Goal: Information Seeking & Learning: Learn about a topic

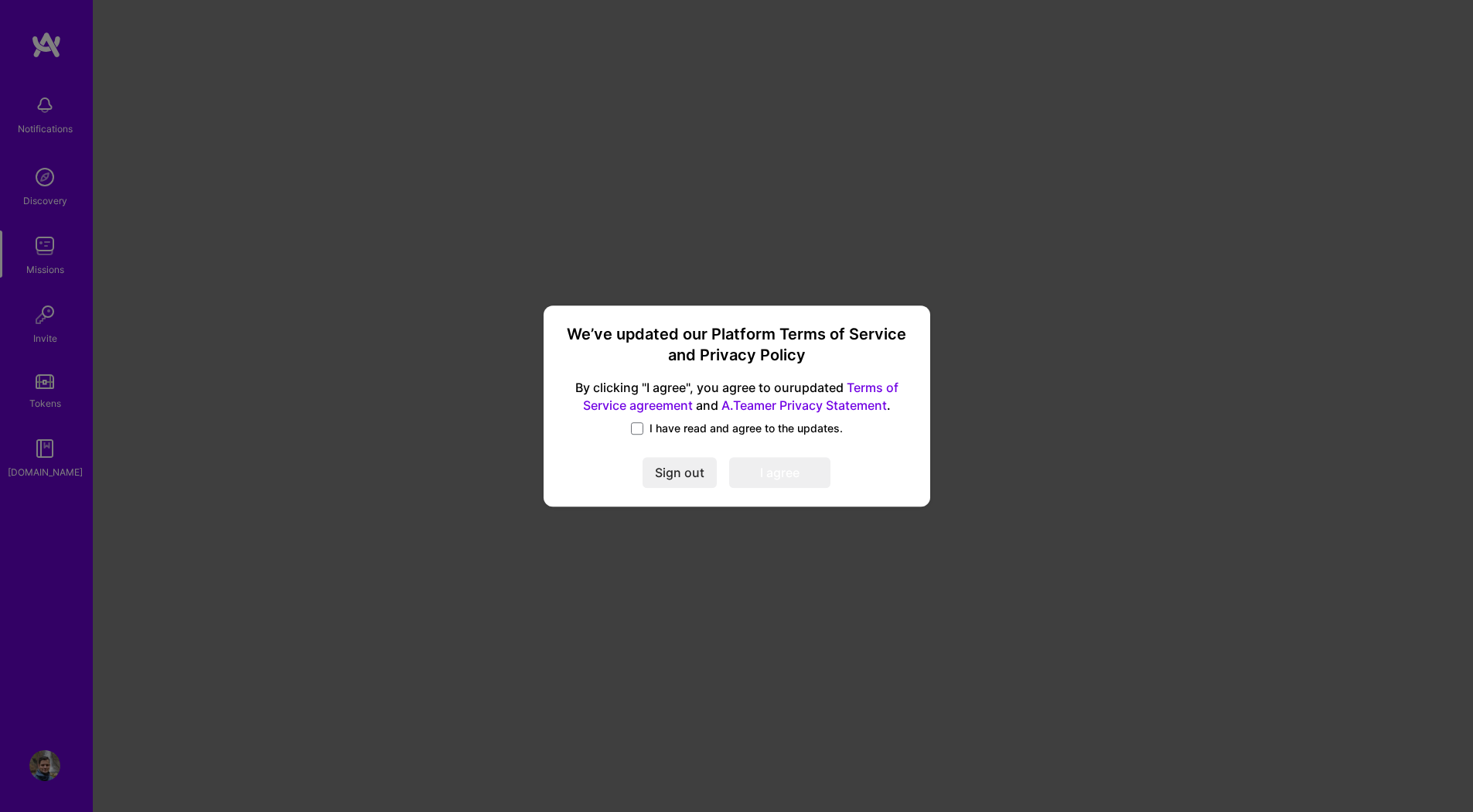
click at [683, 424] on span "I have read and agree to the updates." at bounding box center [746, 428] width 194 height 15
click at [0, 0] on input "I have read and agree to the updates." at bounding box center [0, 0] width 0 height 0
click at [785, 470] on button "I agree" at bounding box center [780, 472] width 101 height 31
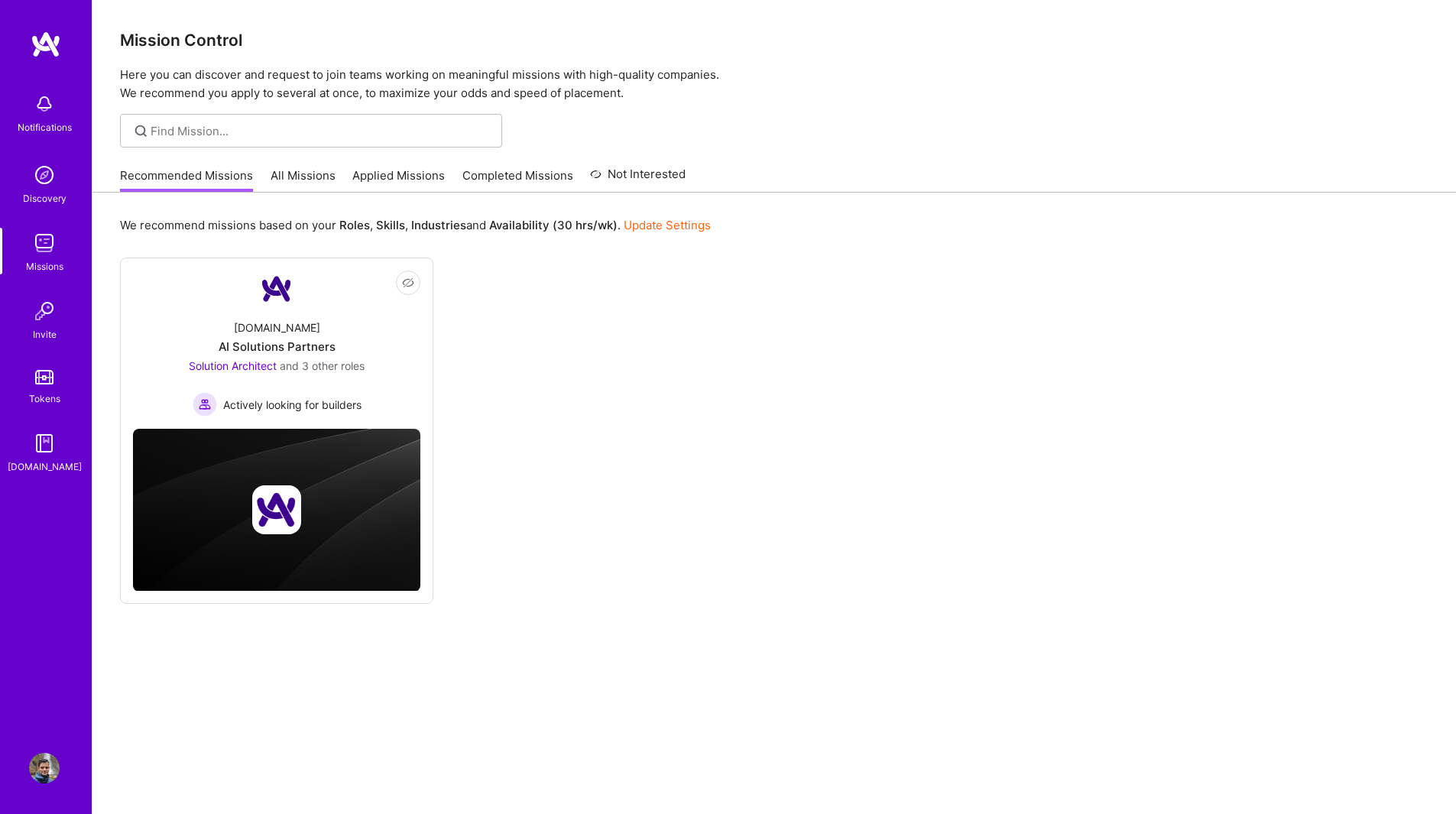
click at [273, 178] on link "All Missions" at bounding box center [303, 180] width 65 height 26
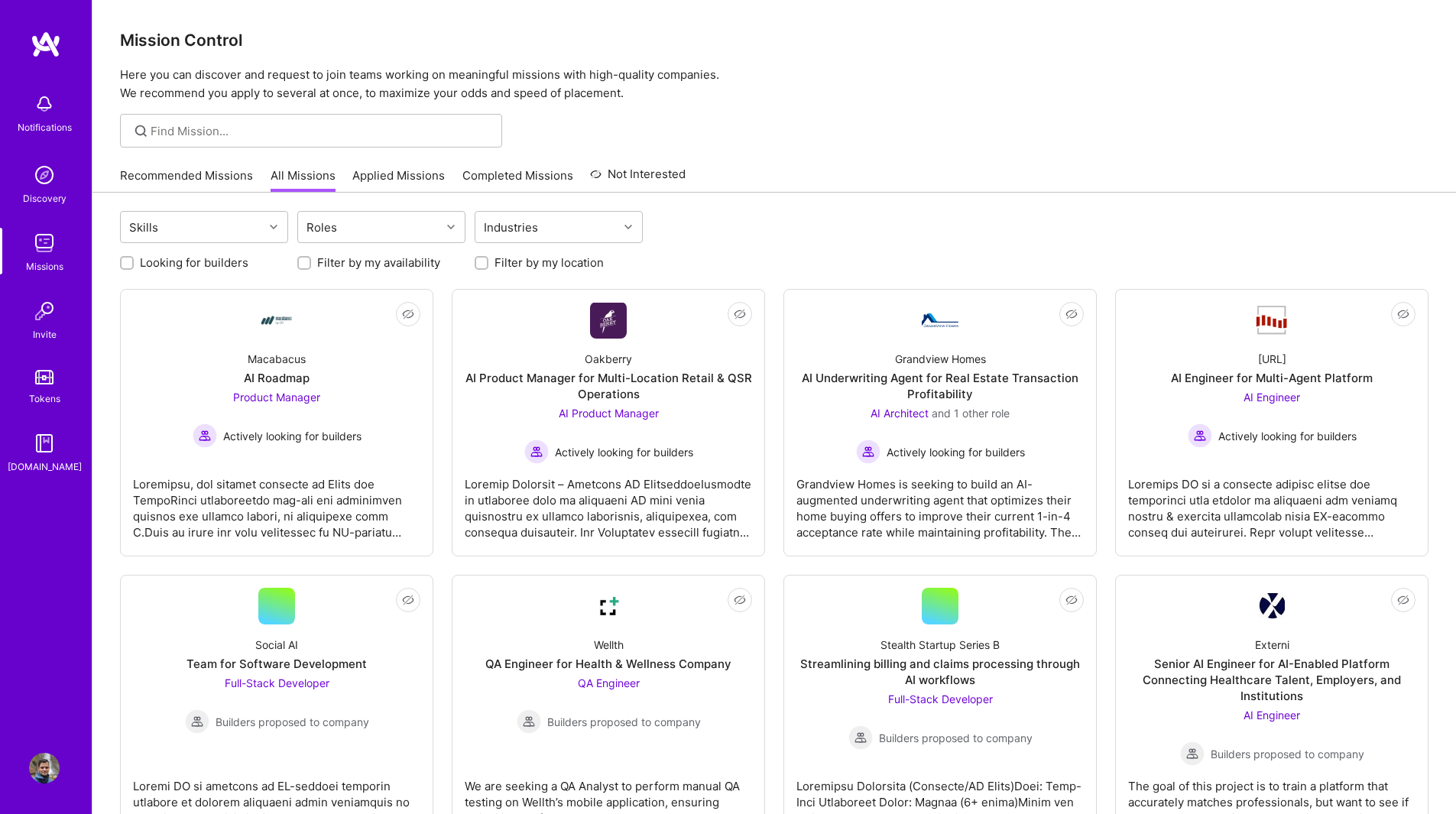
click at [200, 262] on label "Looking for builders" at bounding box center [195, 263] width 109 height 16
click at [134, 262] on input "Looking for builders" at bounding box center [128, 263] width 10 height 10
checkbox input "true"
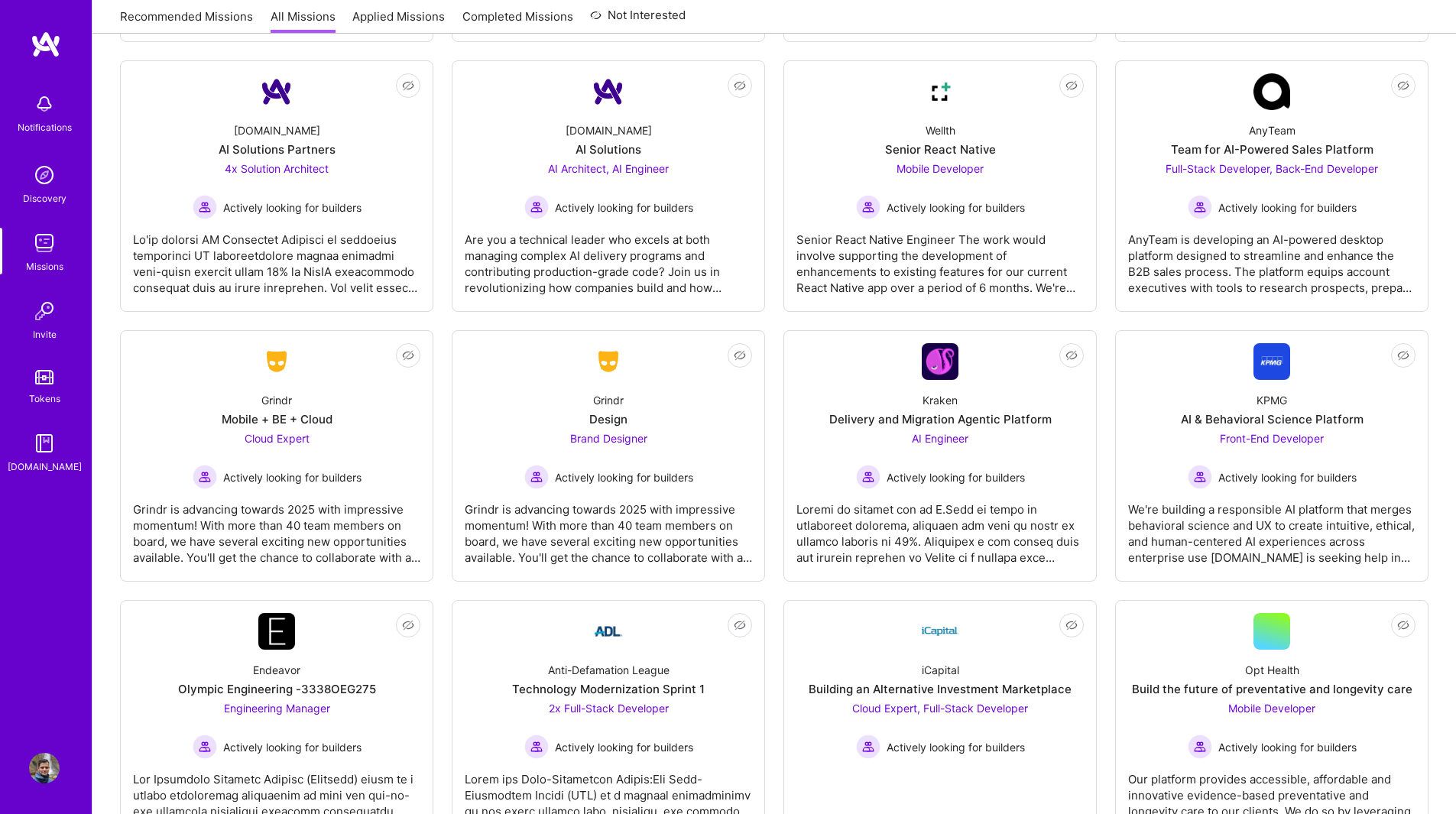
scroll to position [1145, 0]
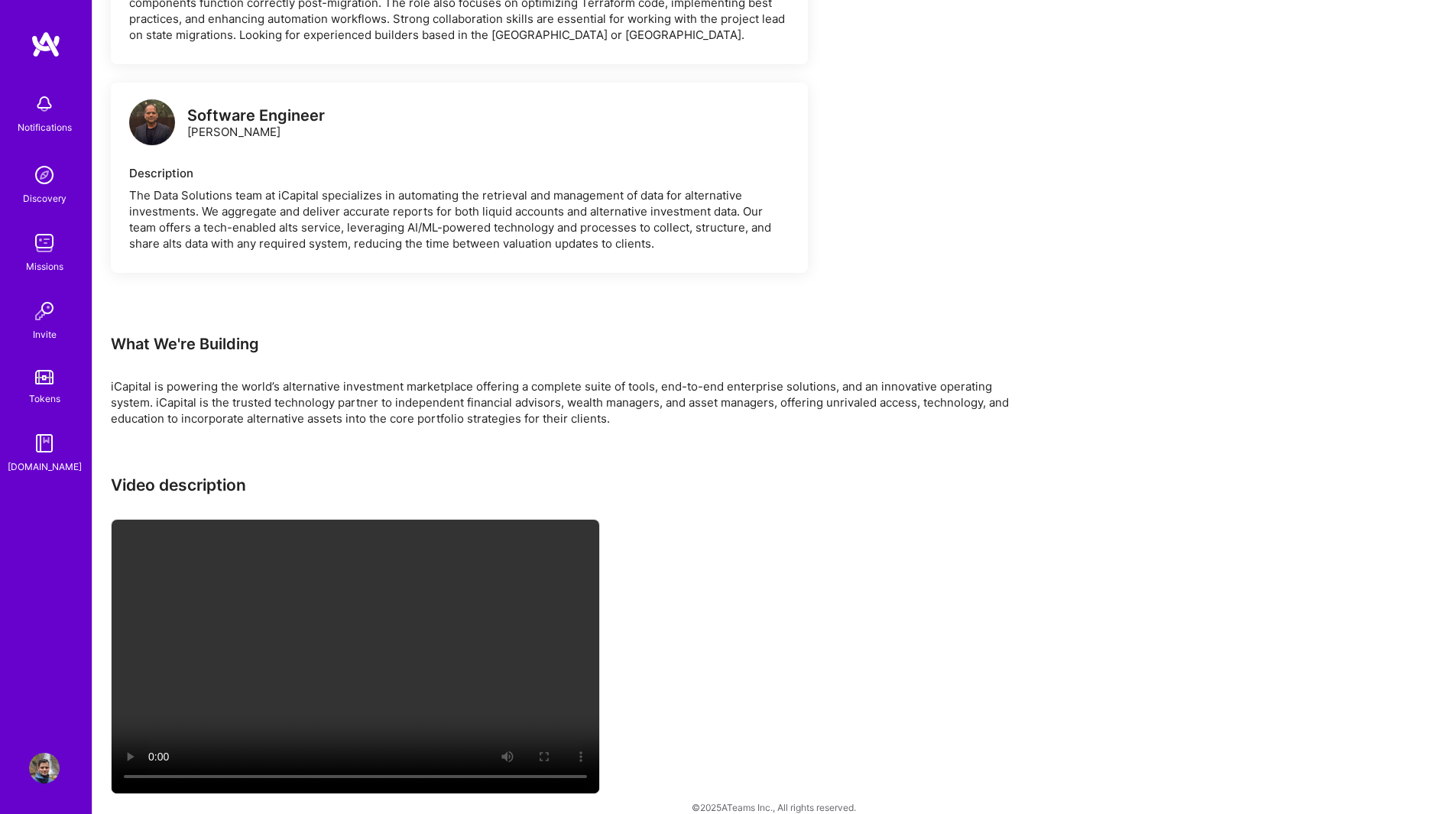
scroll to position [3851, 0]
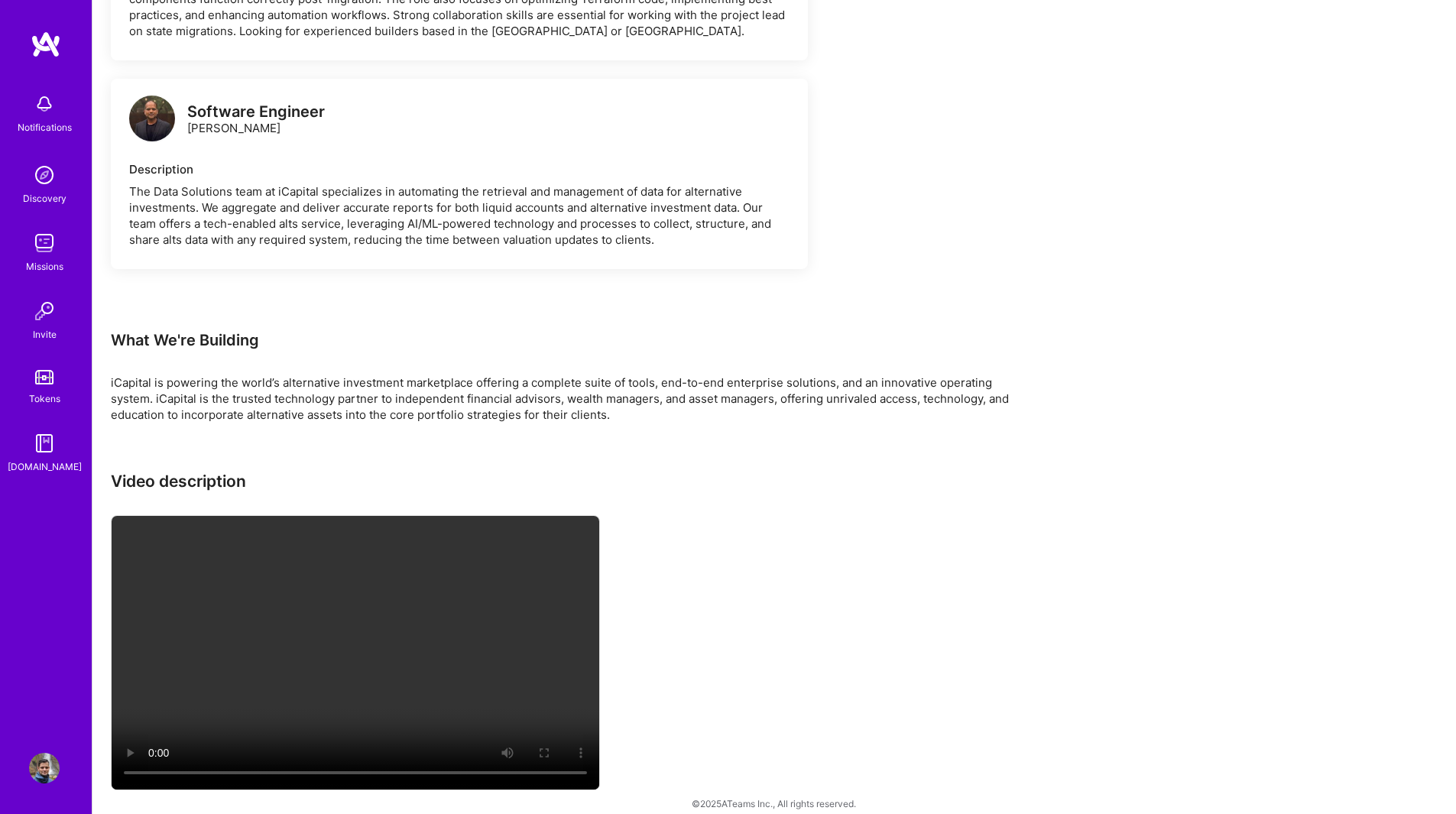
click at [296, 639] on video at bounding box center [355, 653] width 487 height 274
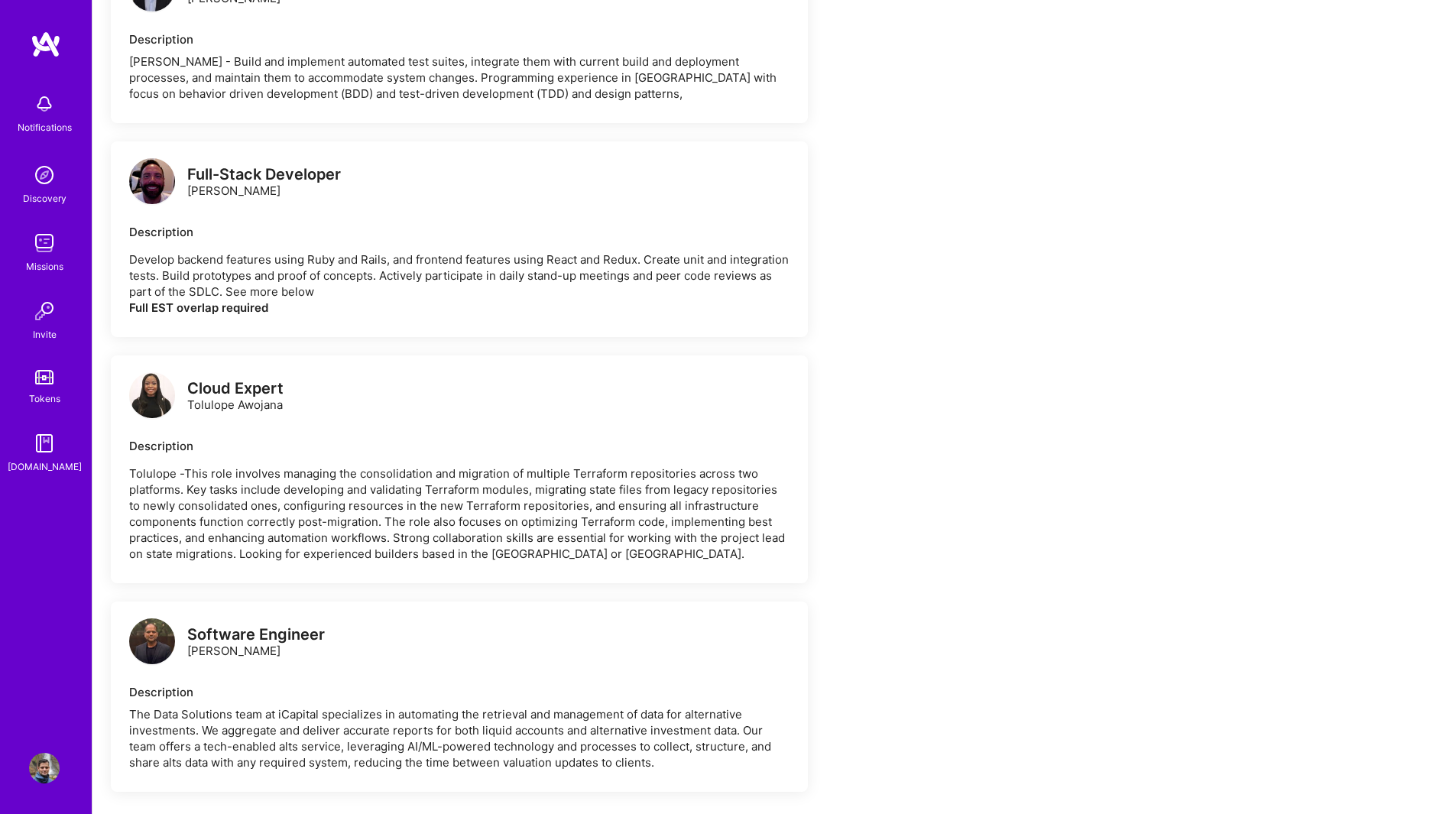
scroll to position [3086, 0]
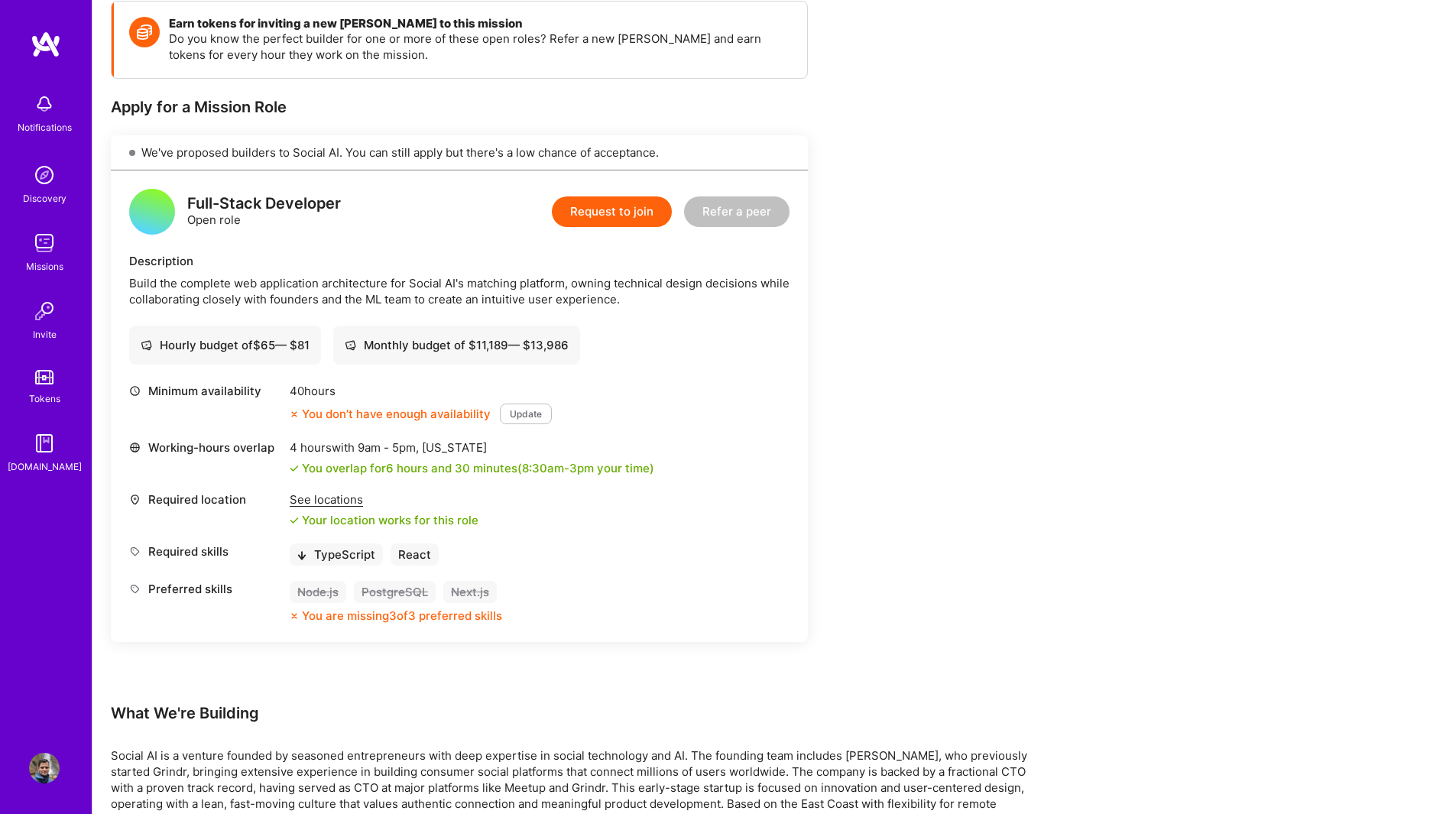
scroll to position [122, 0]
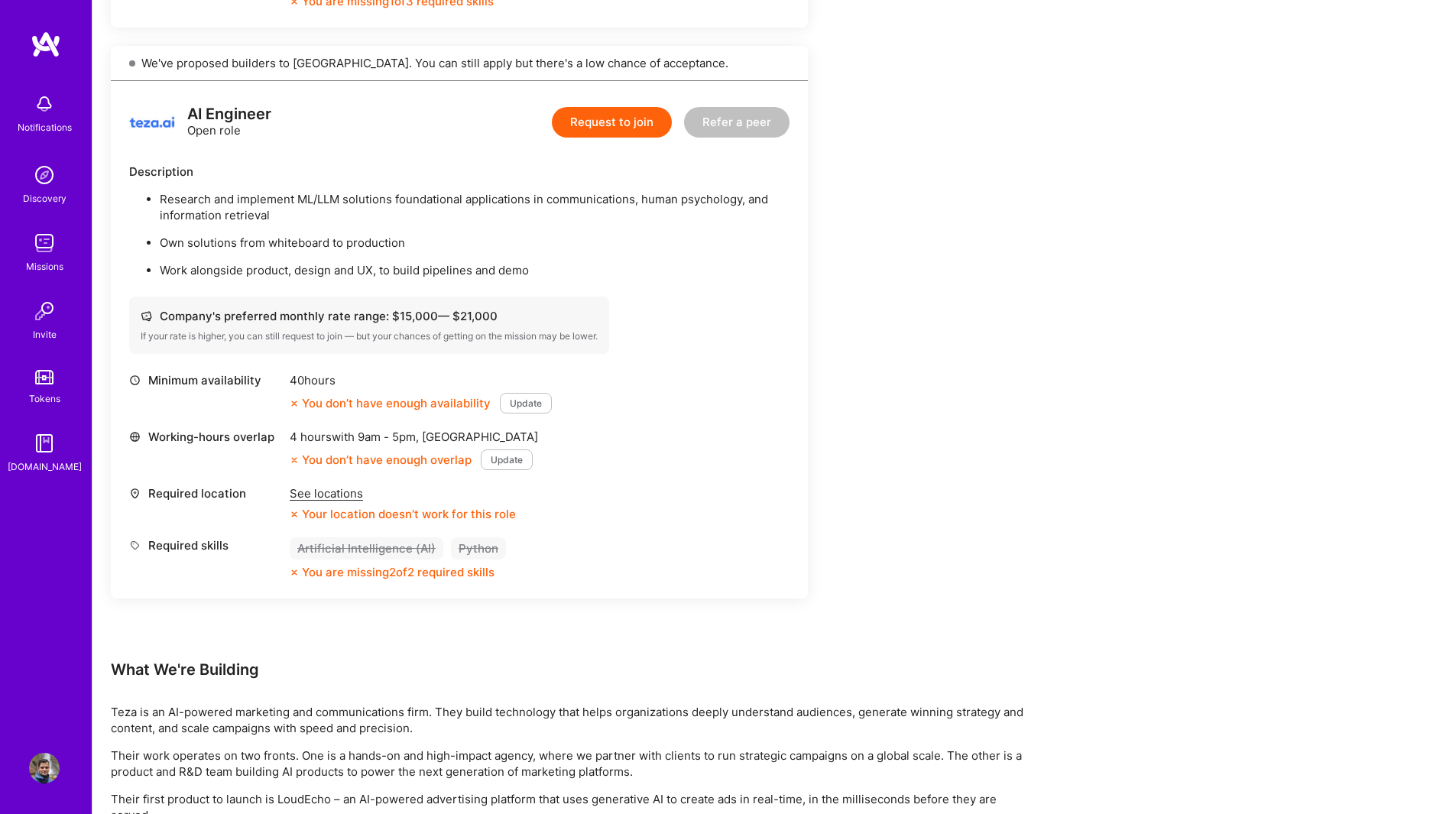
scroll to position [1283, 0]
